Goal: Transaction & Acquisition: Purchase product/service

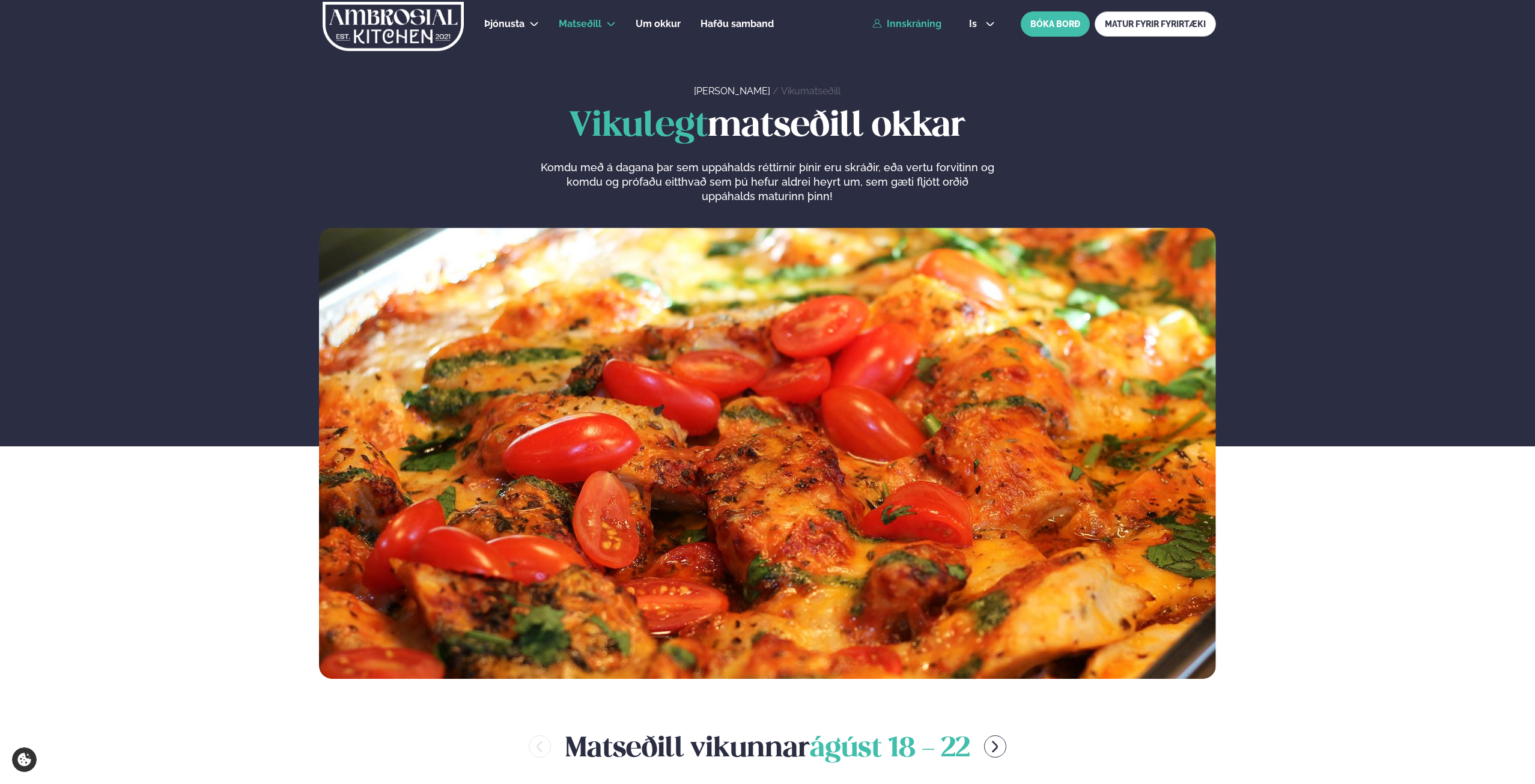
click at [909, 23] on link "Innskráning" at bounding box center [907, 24] width 69 height 11
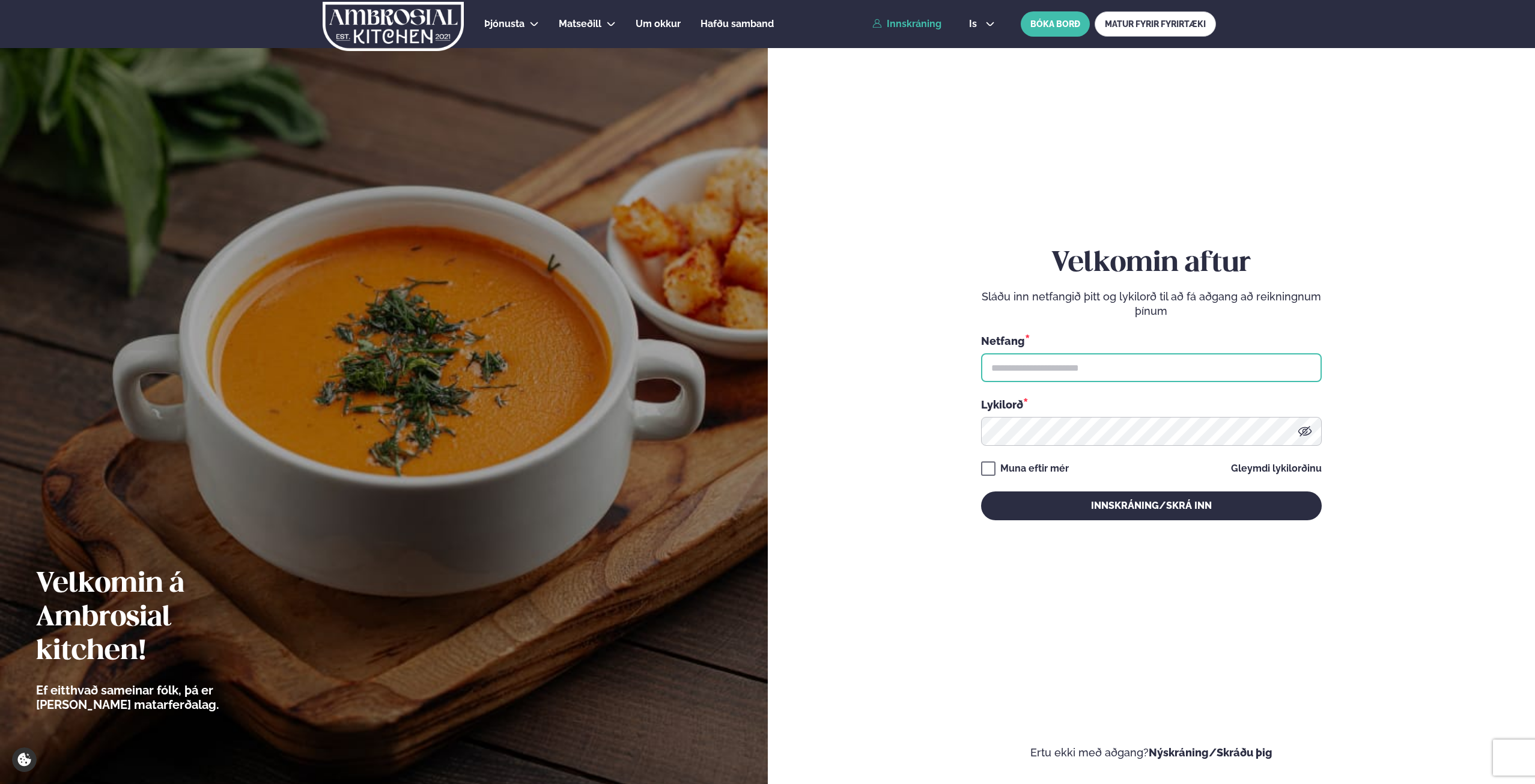
click at [1034, 370] on input "text" at bounding box center [1151, 368] width 341 height 29
type input "**********"
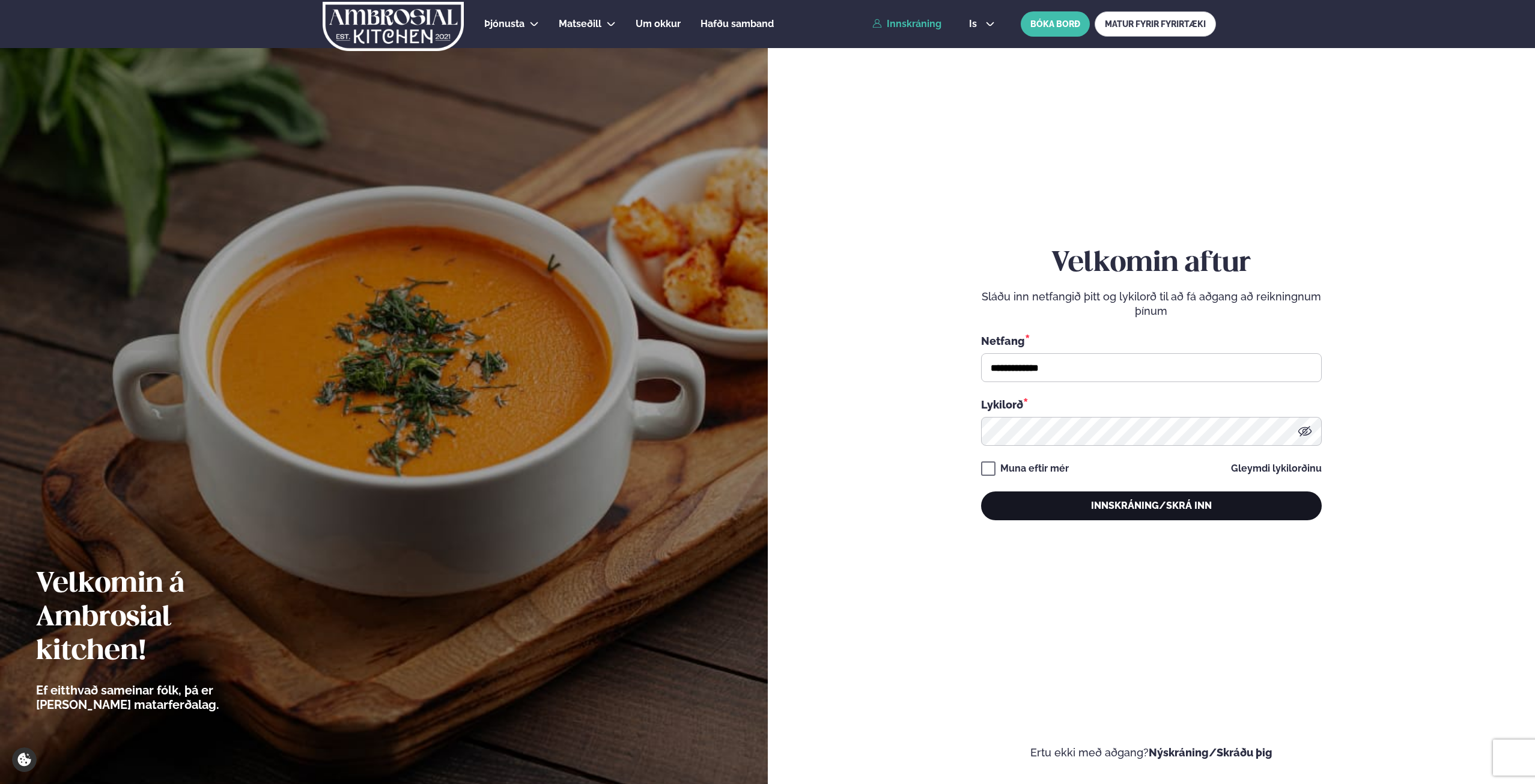
click at [1207, 510] on button "Innskráning/Skrá inn" at bounding box center [1151, 506] width 341 height 29
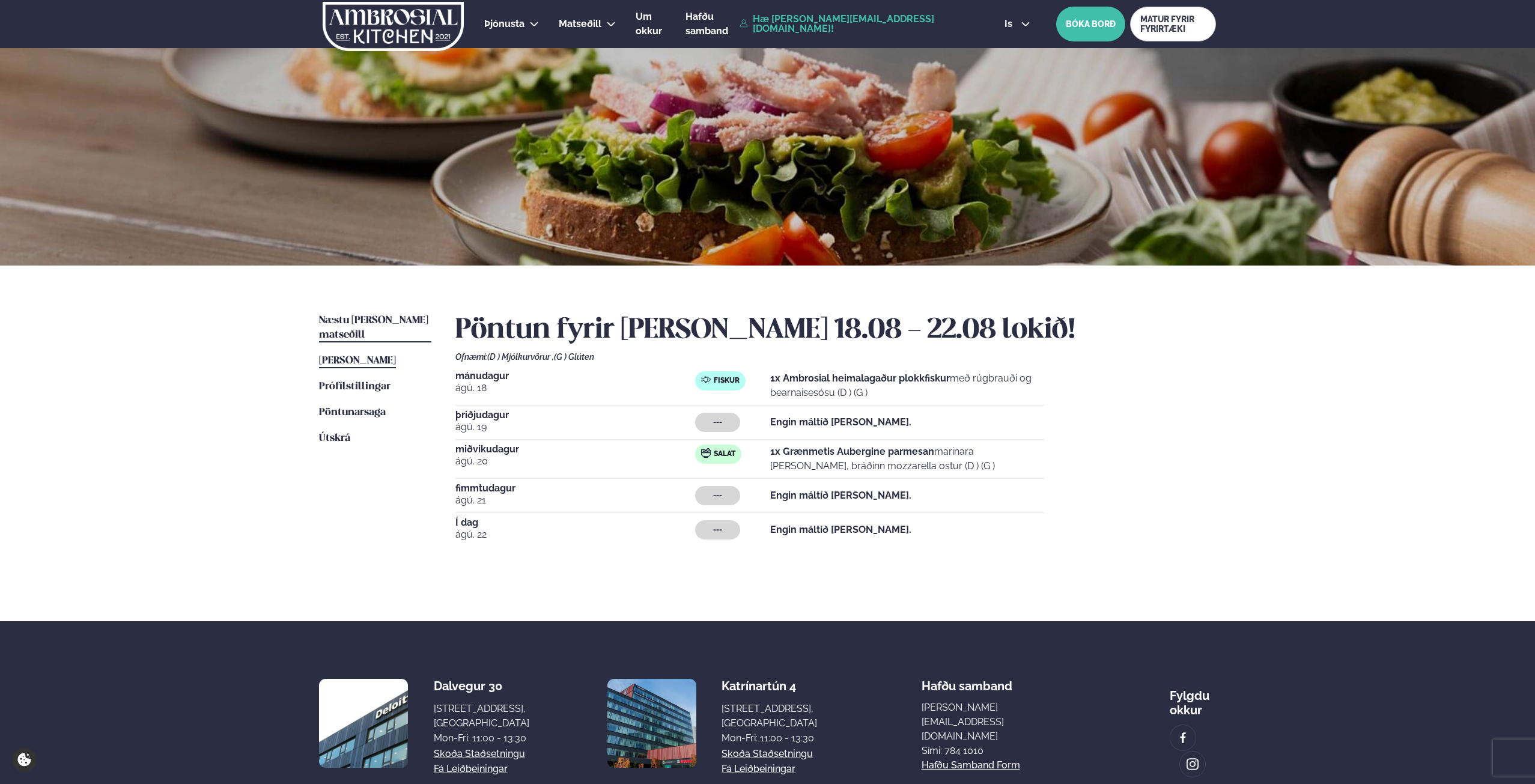
click at [377, 317] on span "Næstu [PERSON_NAME] matseðill" at bounding box center [374, 327] width 109 height 24
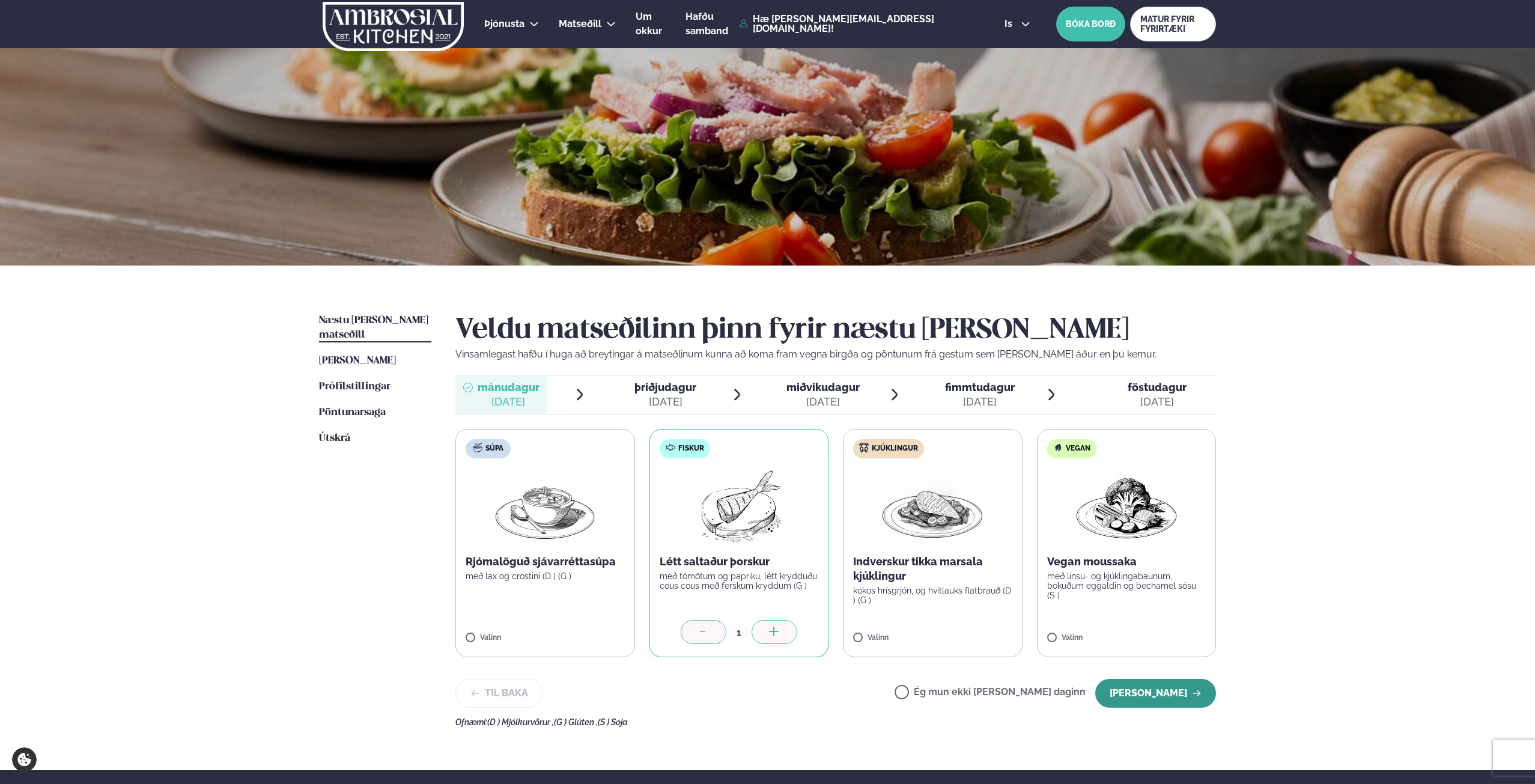
click at [1163, 690] on button "[PERSON_NAME]" at bounding box center [1156, 693] width 121 height 29
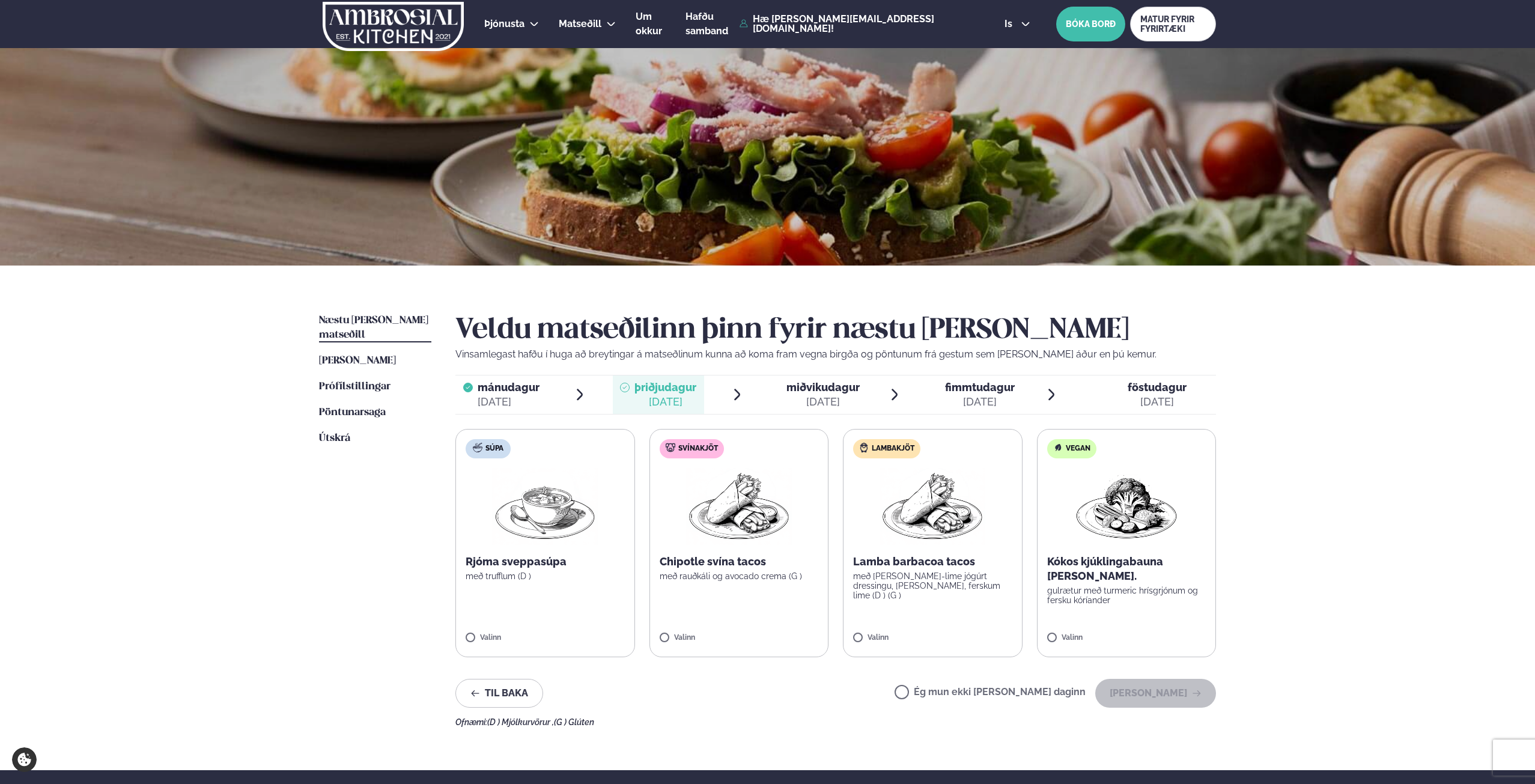
click at [944, 433] on label "Lambakjöt Lamba barbacoa tacos með [PERSON_NAME]-lime jógúrt dressingu, [PERSON…" at bounding box center [932, 543] width 180 height 228
click at [820, 397] on div "[DATE]" at bounding box center [822, 402] width 73 height 14
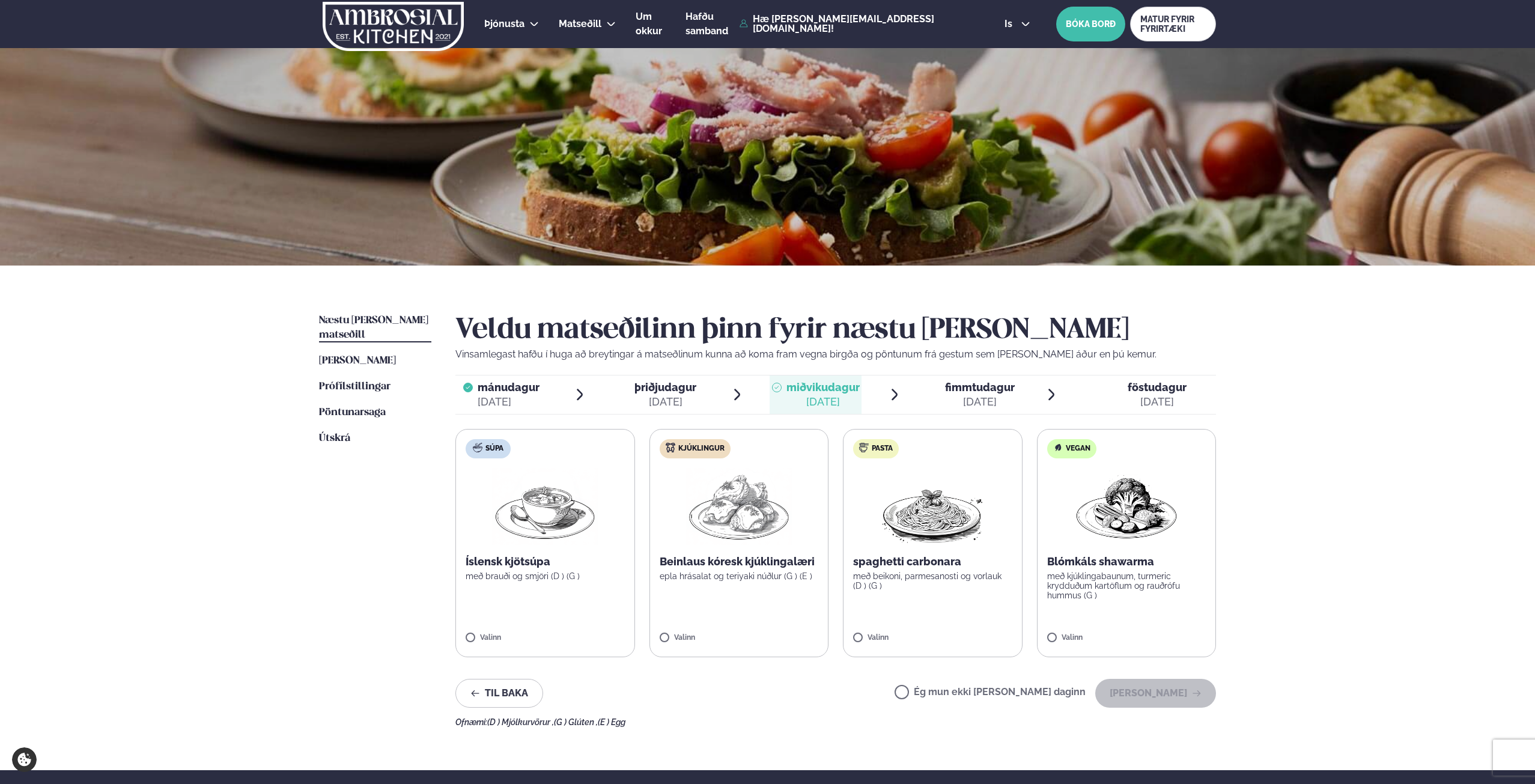
click at [667, 633] on label "Kjúklingur Beinlaus kóresk kjúklingalæri epla hrásalat og teriyaki núðlur (G ) …" at bounding box center [739, 543] width 180 height 228
click at [1184, 697] on button "[PERSON_NAME]" at bounding box center [1156, 693] width 121 height 29
